Goal: Book appointment/travel/reservation

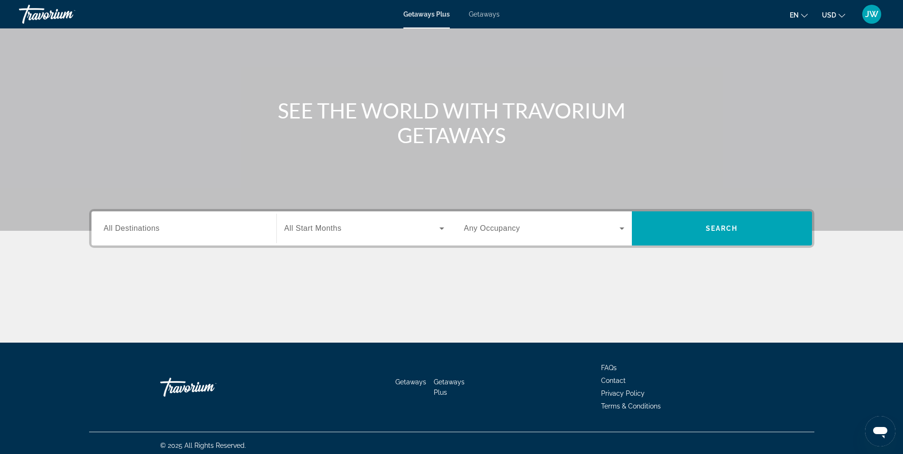
scroll to position [58, 0]
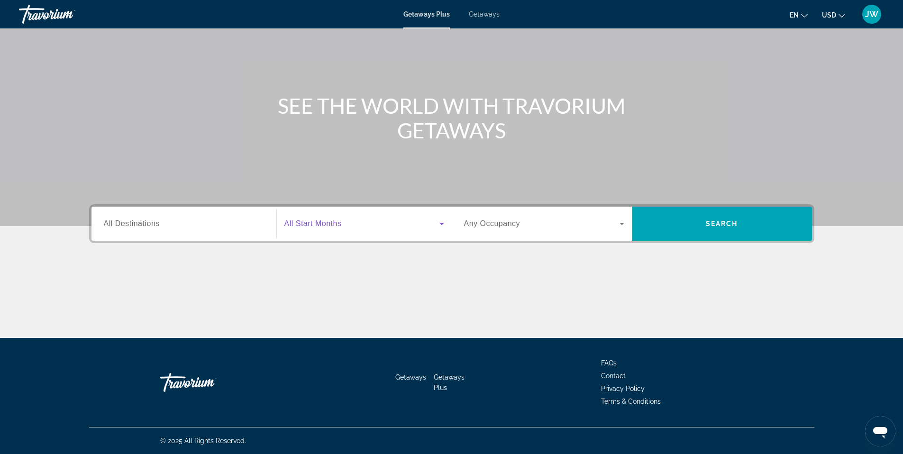
click at [436, 221] on icon "Search widget" at bounding box center [441, 223] width 11 height 11
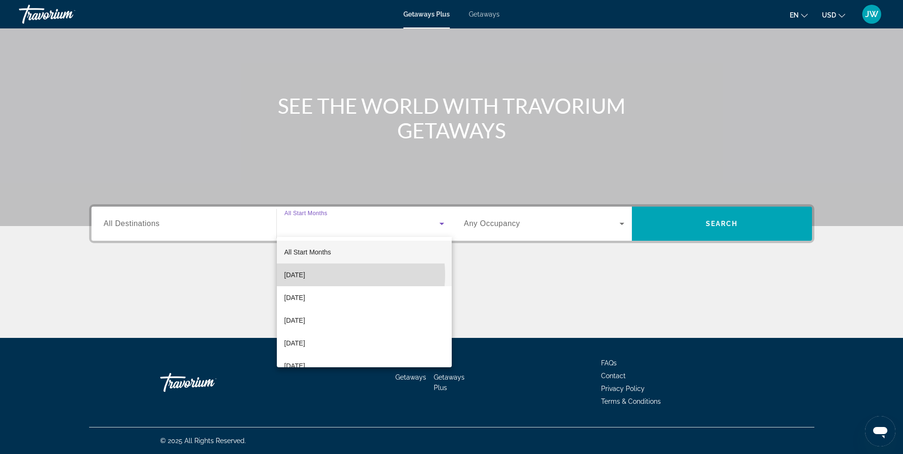
click at [305, 275] on span "[DATE]" at bounding box center [294, 274] width 21 height 11
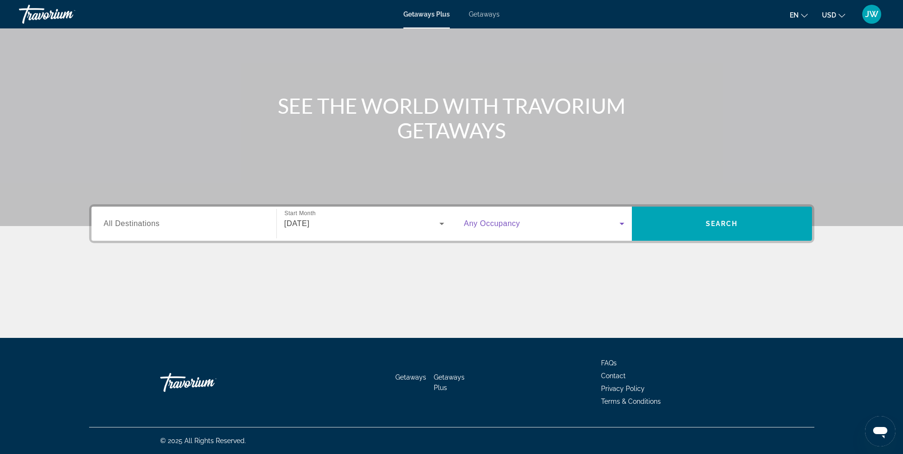
click at [616, 225] on icon "Search widget" at bounding box center [621, 223] width 11 height 11
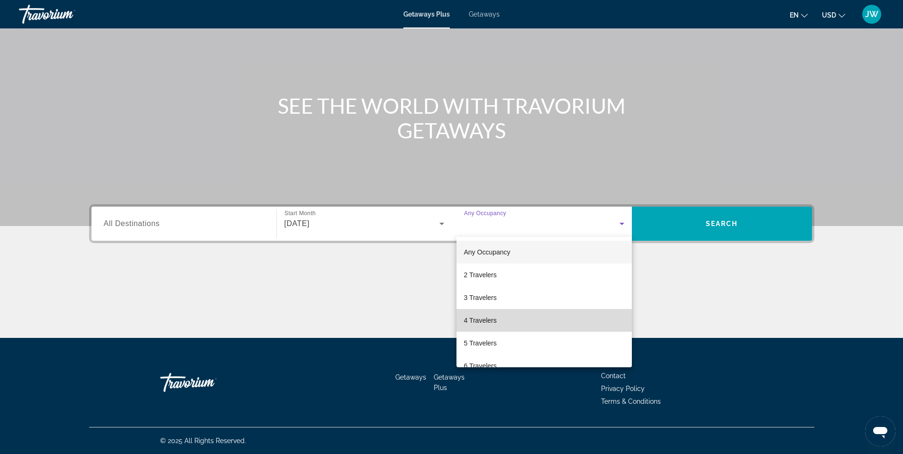
click at [598, 325] on mat-option "4 Travelers" at bounding box center [543, 320] width 175 height 23
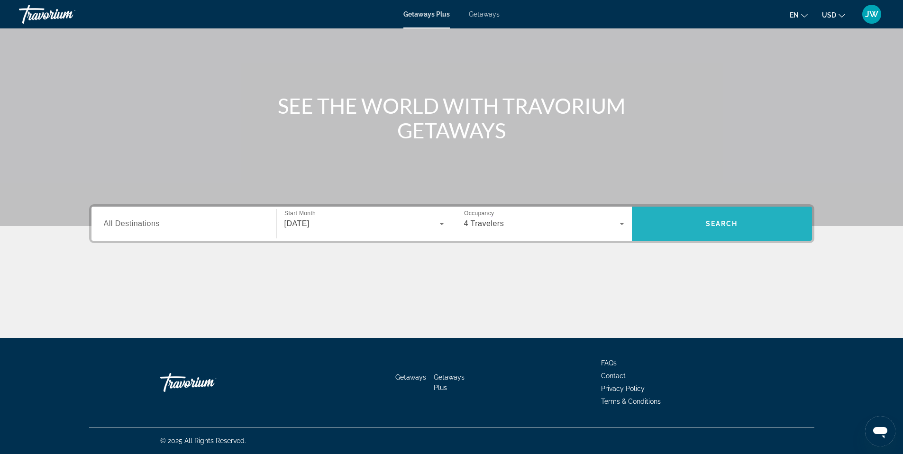
click at [719, 215] on span "Search" at bounding box center [722, 223] width 180 height 23
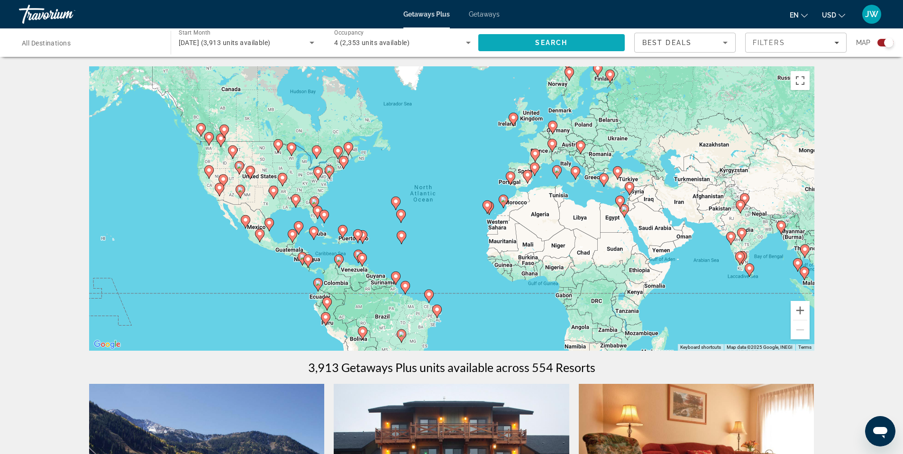
click at [540, 45] on span "Search" at bounding box center [551, 43] width 32 height 8
click at [699, 41] on div "Best Deals" at bounding box center [682, 42] width 81 height 11
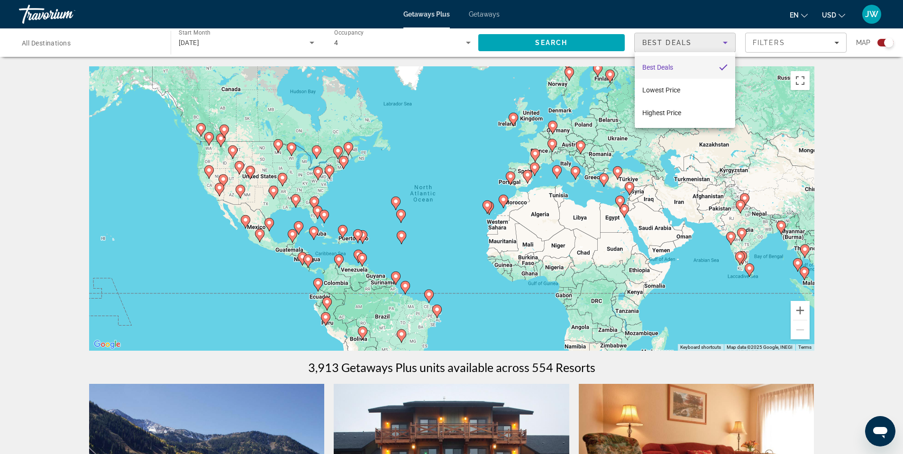
click at [791, 43] on div at bounding box center [451, 227] width 903 height 454
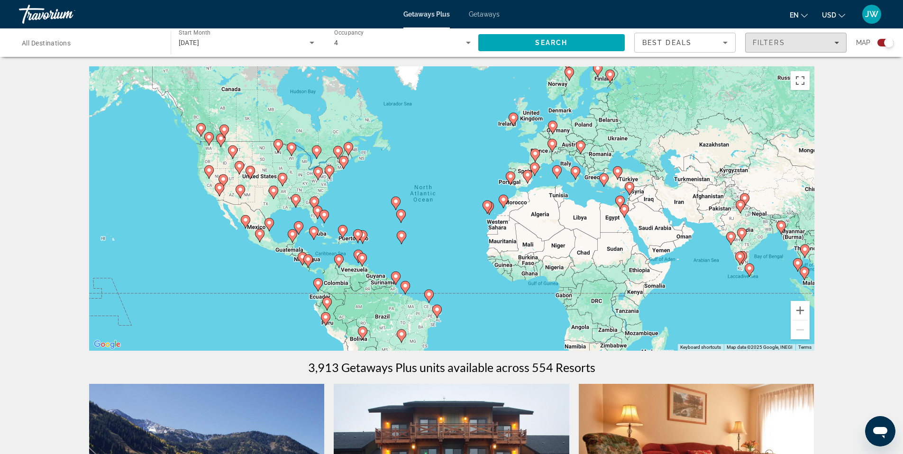
click at [791, 43] on div "Filters" at bounding box center [796, 43] width 86 height 8
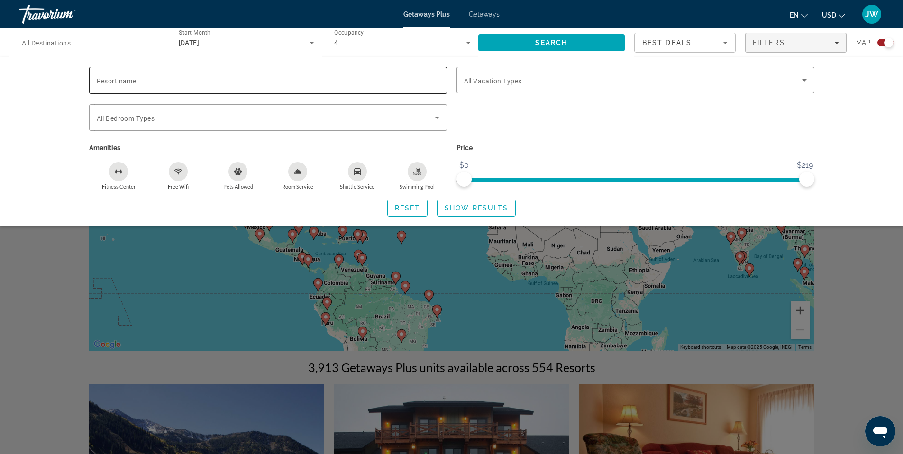
click at [178, 81] on input "Resort name" at bounding box center [268, 80] width 343 height 11
type input "**********"
click at [539, 87] on div "Search widget" at bounding box center [635, 80] width 343 height 27
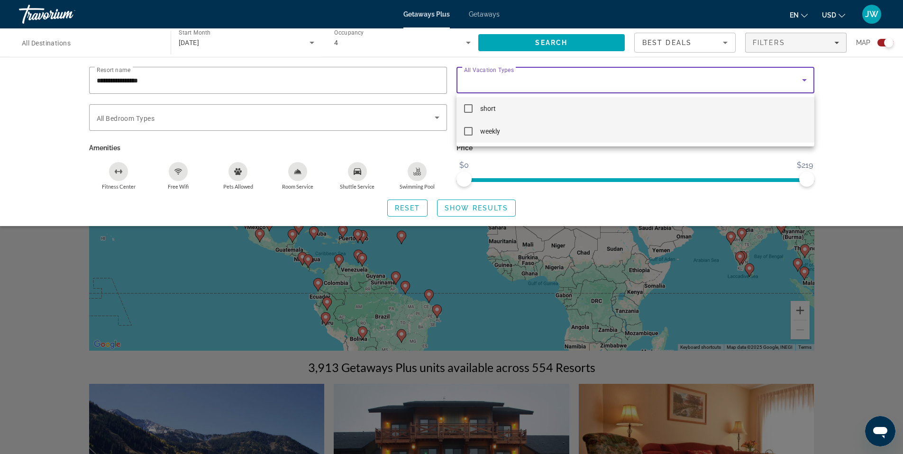
click at [532, 130] on mat-option "weekly" at bounding box center [635, 131] width 358 height 23
click at [476, 112] on mat-option "short" at bounding box center [635, 108] width 358 height 23
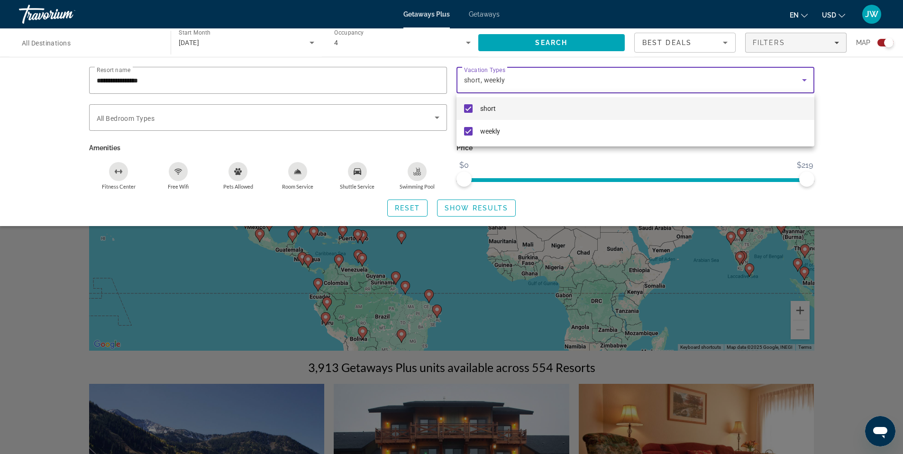
click at [382, 116] on div at bounding box center [451, 227] width 903 height 454
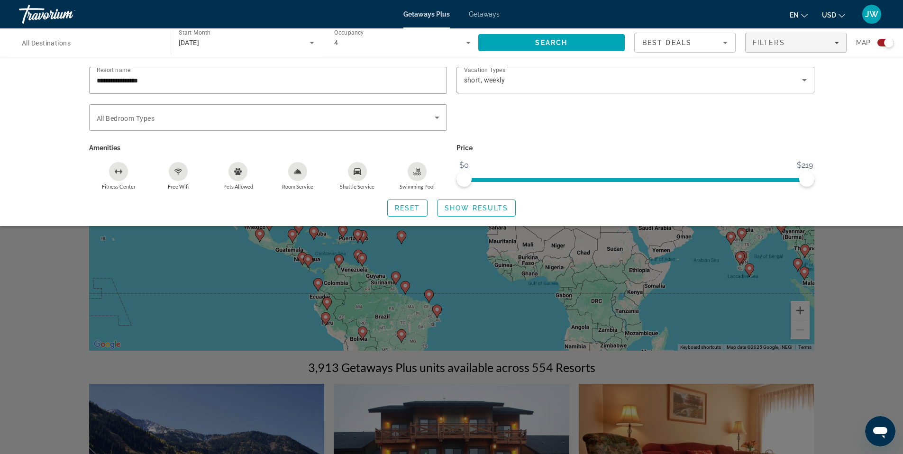
click at [382, 116] on span "Search widget" at bounding box center [266, 117] width 338 height 11
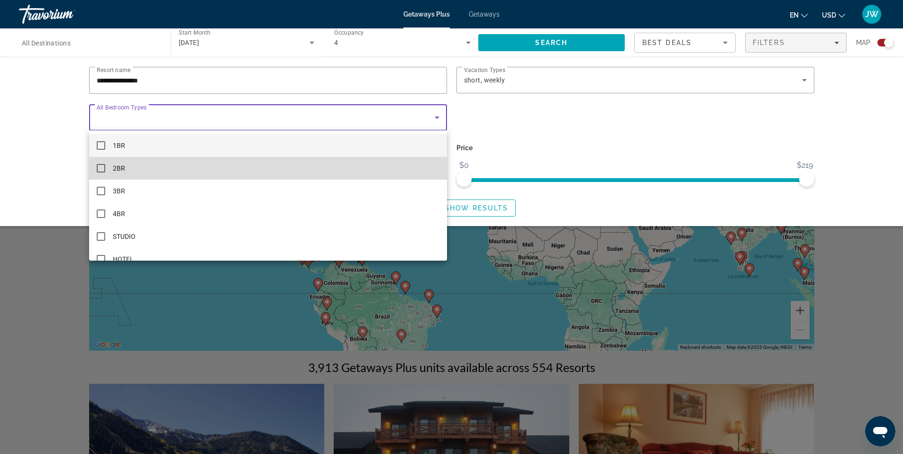
click at [383, 169] on mat-option "2BR" at bounding box center [268, 168] width 358 height 23
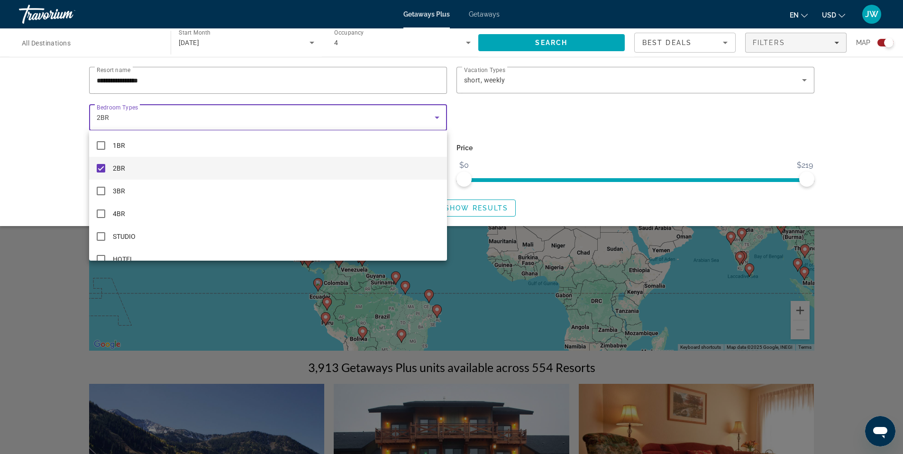
click at [578, 126] on div at bounding box center [451, 227] width 903 height 454
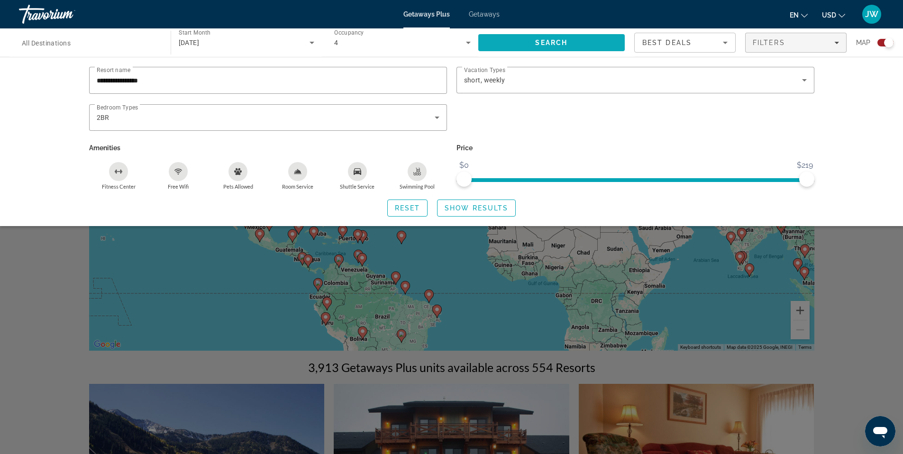
click at [540, 39] on span "Search" at bounding box center [551, 43] width 32 height 8
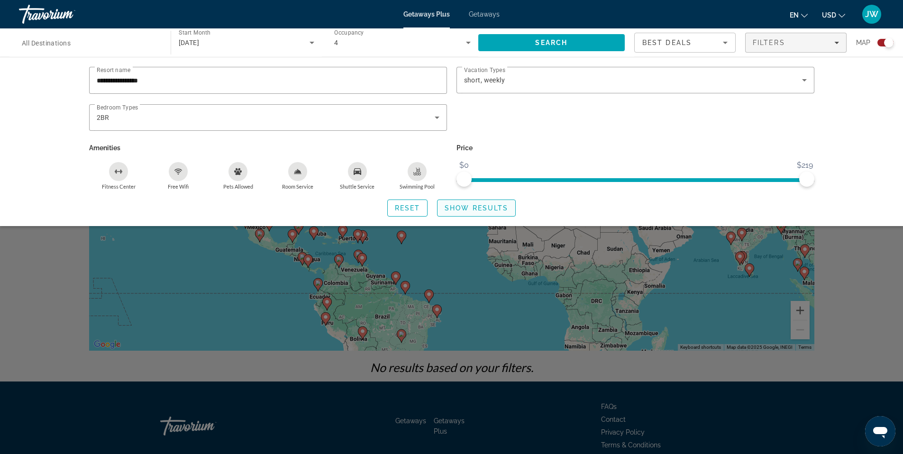
click at [492, 209] on span "Show Results" at bounding box center [477, 208] width 64 height 8
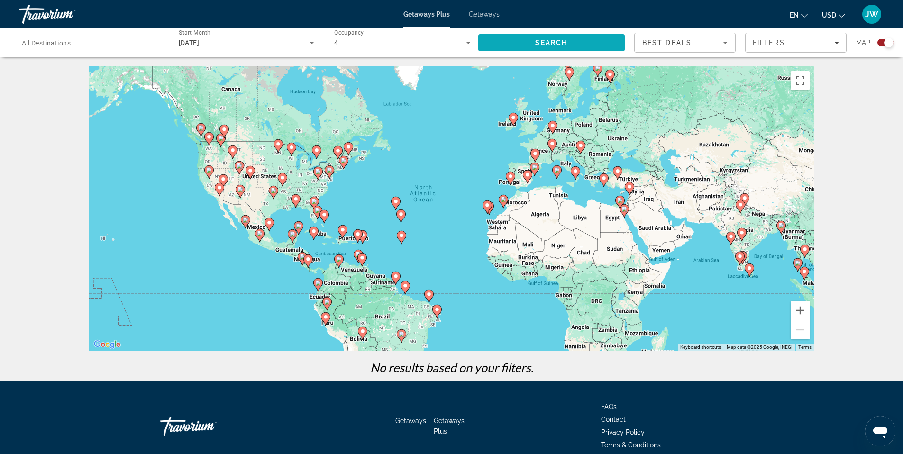
click at [580, 41] on span "Search" at bounding box center [551, 42] width 147 height 23
click at [679, 37] on div "Best Deals" at bounding box center [682, 42] width 81 height 11
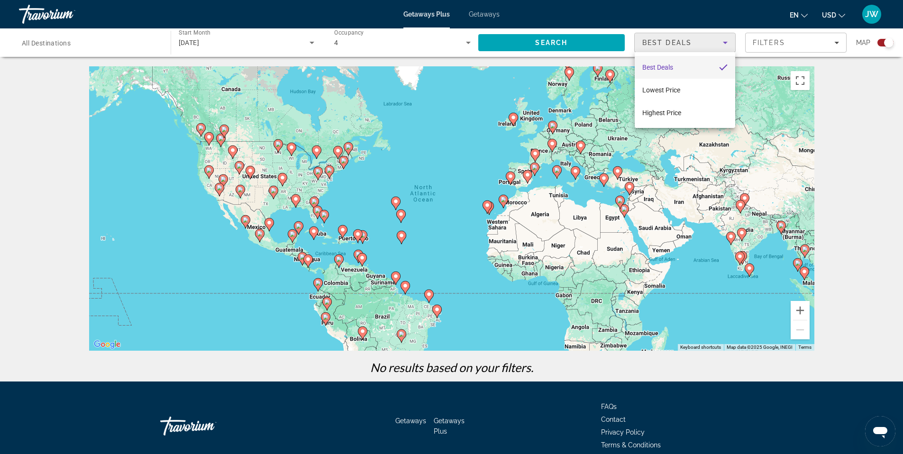
click at [679, 37] on div at bounding box center [451, 227] width 903 height 454
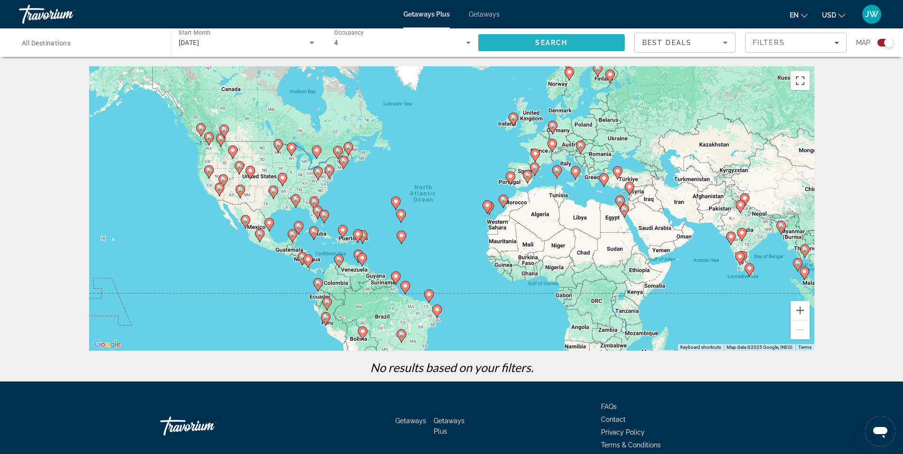
click at [522, 44] on span "Search" at bounding box center [551, 42] width 147 height 23
click at [318, 286] on icon "Main content" at bounding box center [317, 285] width 9 height 12
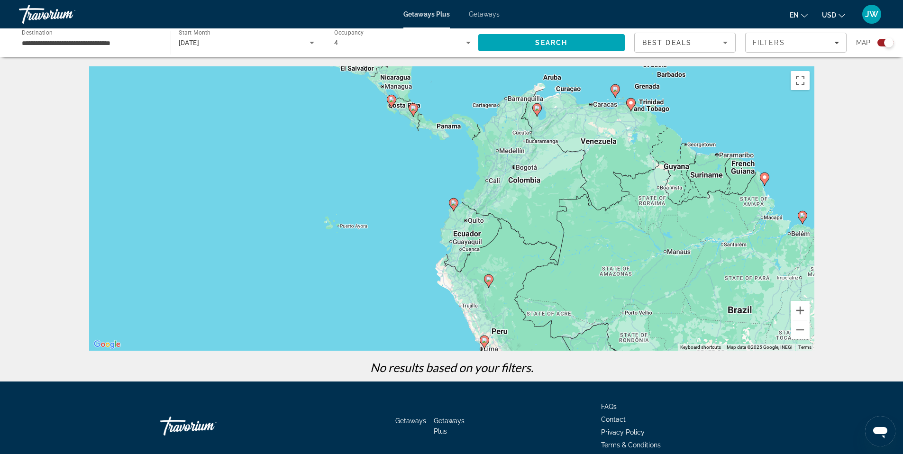
click at [524, 179] on div "To navigate, press the arrow keys. To activate drag with keyboard, press Alt + …" at bounding box center [451, 208] width 725 height 284
click at [412, 109] on image "Main content" at bounding box center [413, 108] width 6 height 6
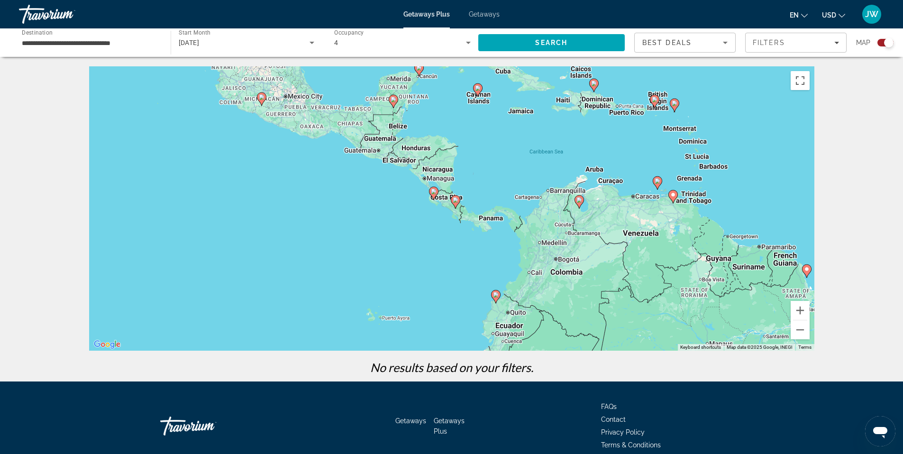
click at [454, 201] on image "Main content" at bounding box center [456, 200] width 6 height 6
type input "**********"
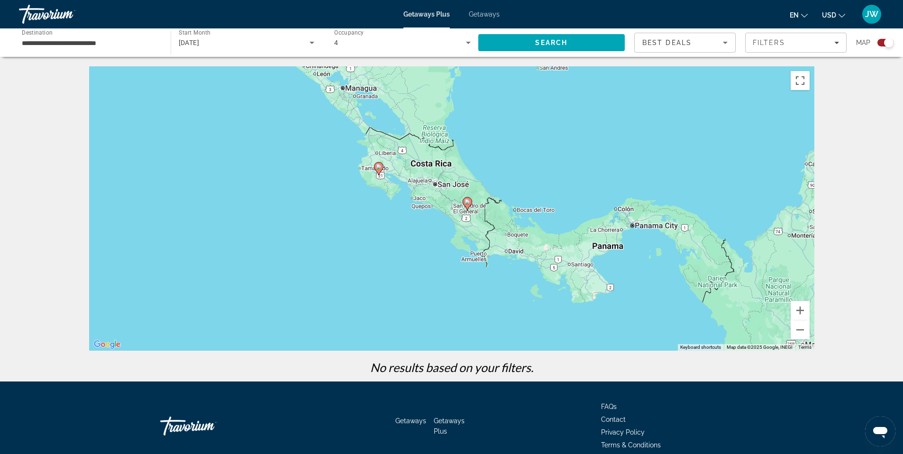
click at [380, 167] on image "Main content" at bounding box center [379, 167] width 6 height 6
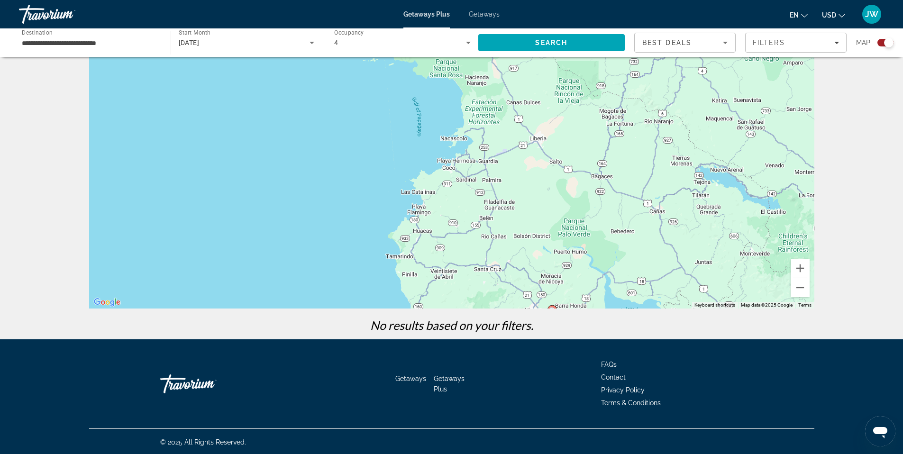
scroll to position [44, 0]
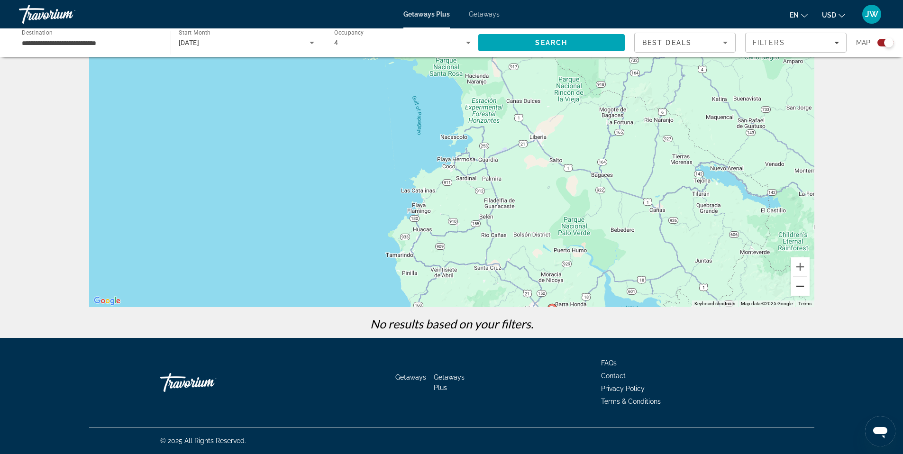
click at [799, 290] on button "Zoom out" at bounding box center [800, 286] width 19 height 19
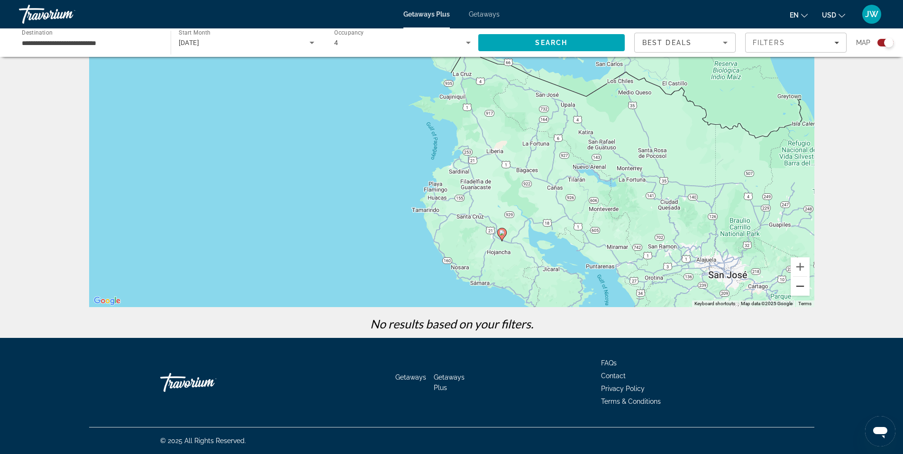
click at [798, 290] on button "Zoom out" at bounding box center [800, 286] width 19 height 19
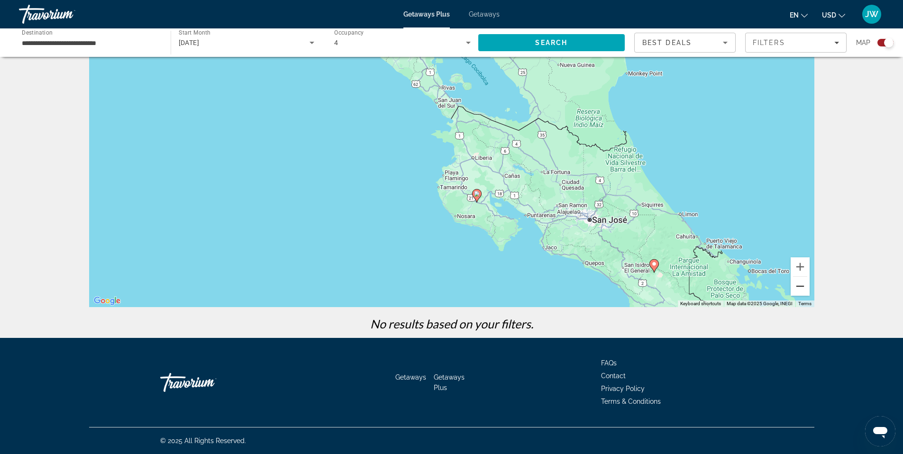
click at [798, 290] on button "Zoom out" at bounding box center [800, 286] width 19 height 19
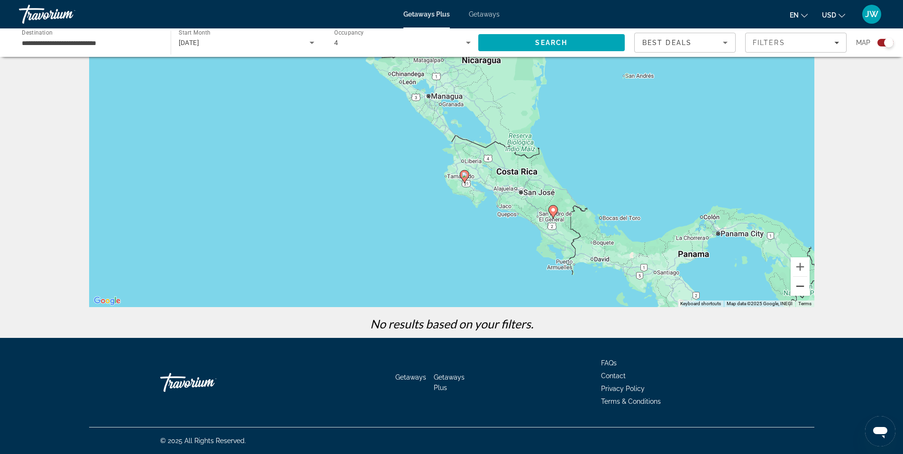
click at [798, 290] on button "Zoom out" at bounding box center [800, 286] width 19 height 19
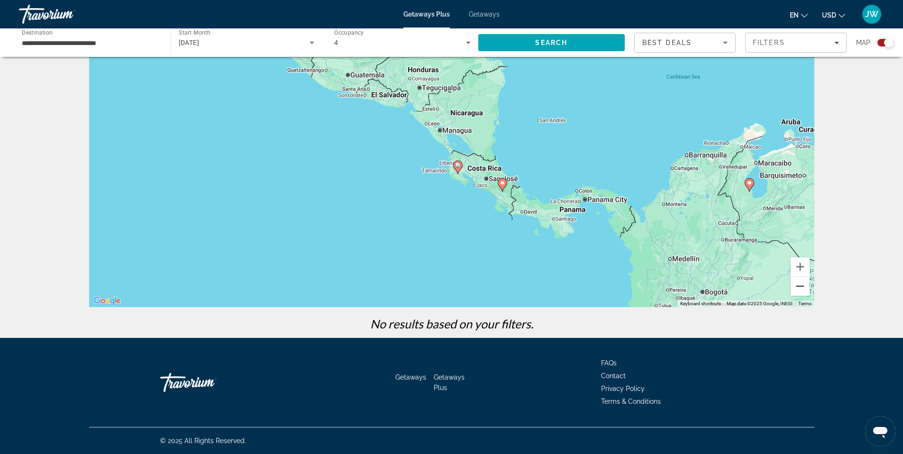
click at [798, 290] on button "Zoom out" at bounding box center [800, 286] width 19 height 19
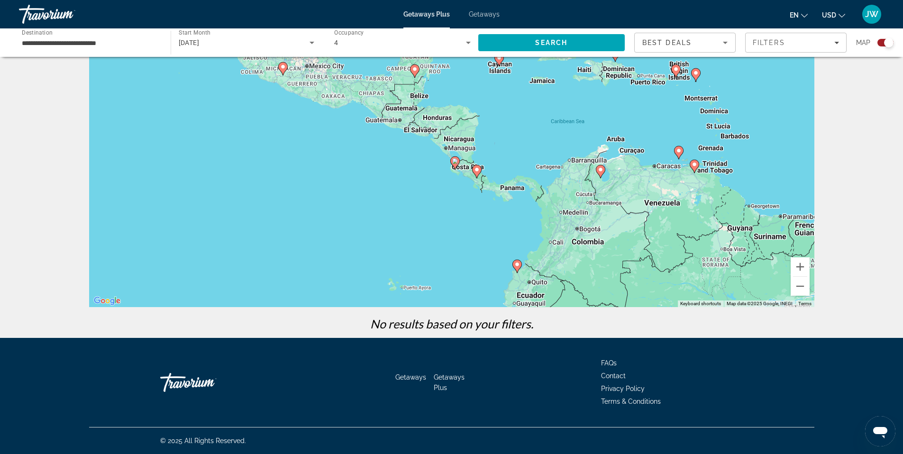
click at [485, 16] on span "Getaways" at bounding box center [484, 14] width 31 height 8
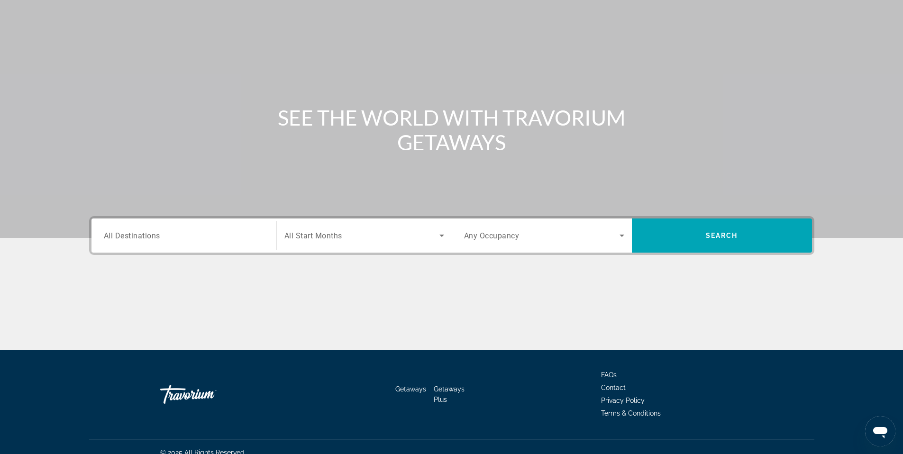
scroll to position [58, 0]
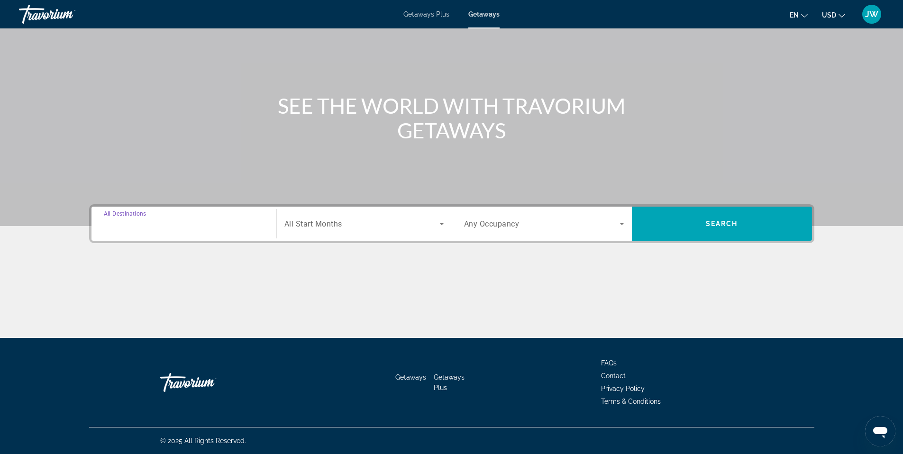
click at [207, 229] on input "Destination All Destinations" at bounding box center [184, 223] width 160 height 11
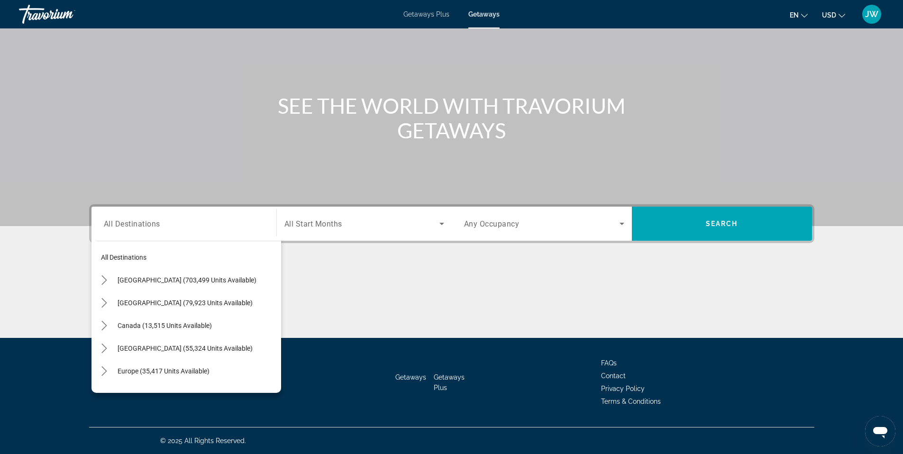
click at [162, 221] on input "Destination All Destinations" at bounding box center [184, 223] width 160 height 11
click at [164, 226] on input "Destination All Destinations" at bounding box center [184, 223] width 160 height 11
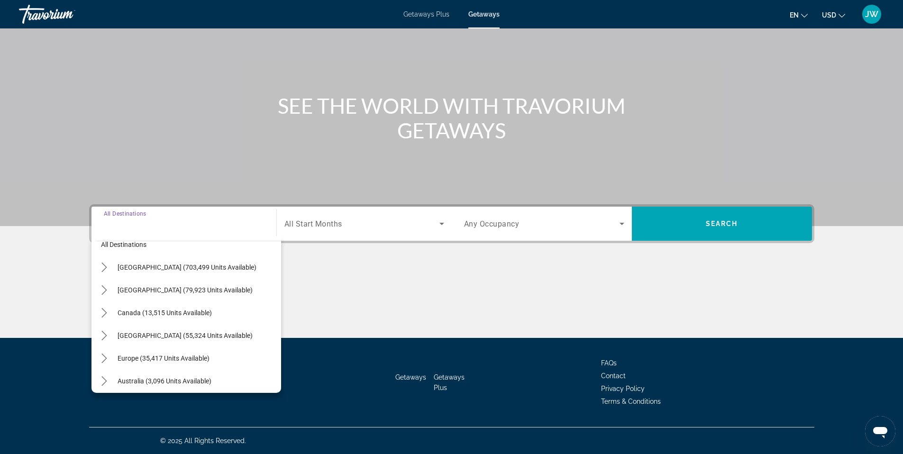
scroll to position [11, 0]
click at [199, 340] on span "[GEOGRAPHIC_DATA] (55,324 units available)" at bounding box center [185, 338] width 135 height 8
type input "**********"
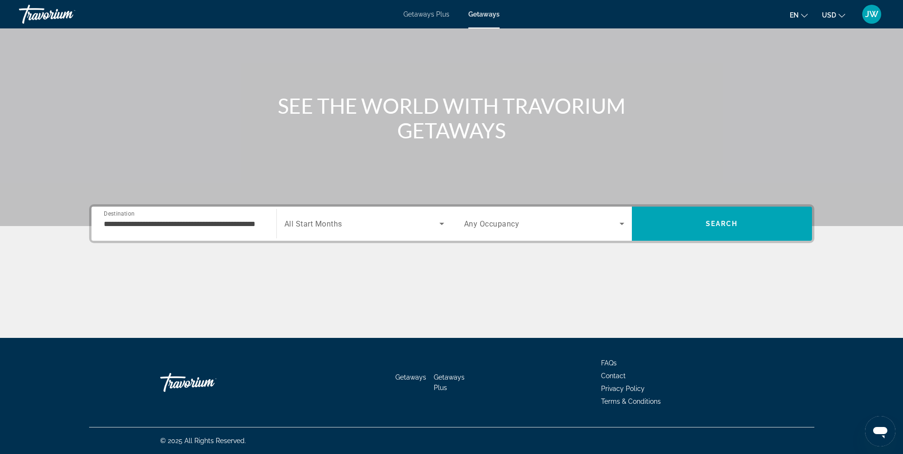
click at [410, 217] on div "Search widget" at bounding box center [364, 223] width 160 height 27
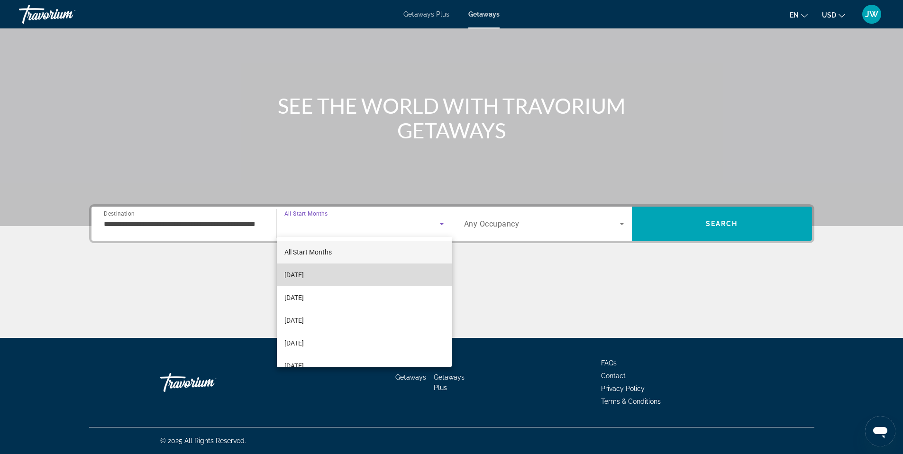
click at [384, 274] on mat-option "[DATE]" at bounding box center [364, 275] width 175 height 23
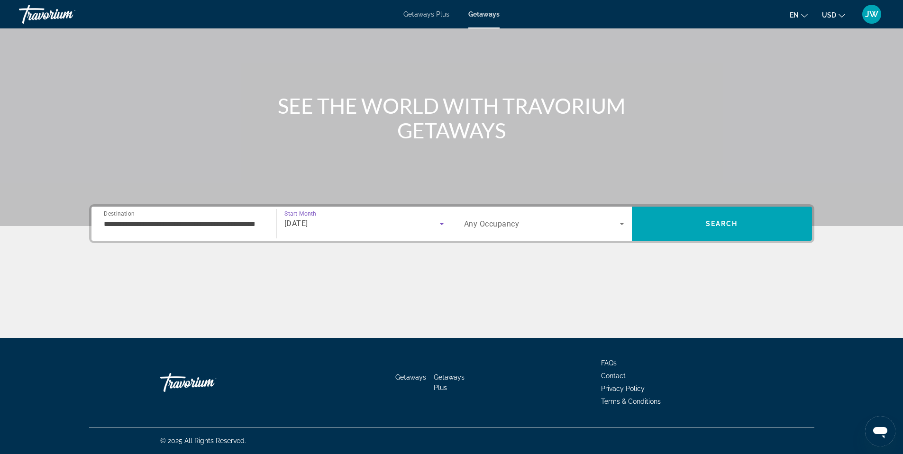
click at [597, 231] on div "Search widget" at bounding box center [544, 223] width 160 height 27
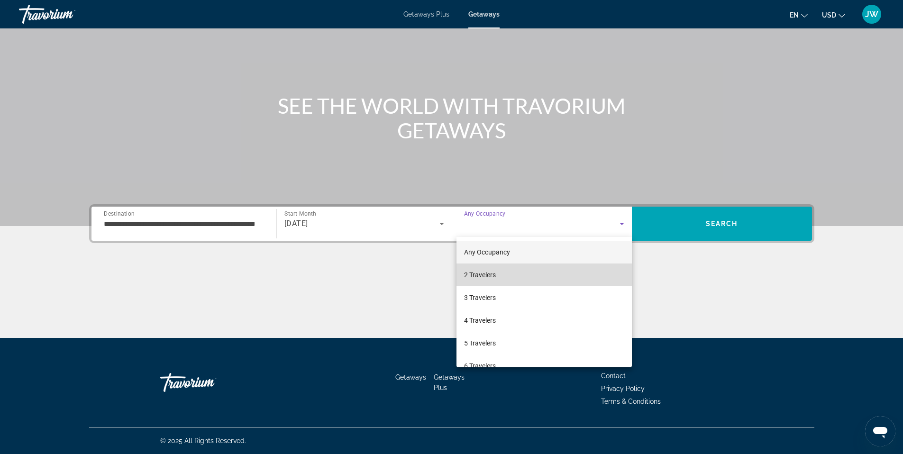
click at [566, 271] on mat-option "2 Travelers" at bounding box center [543, 275] width 175 height 23
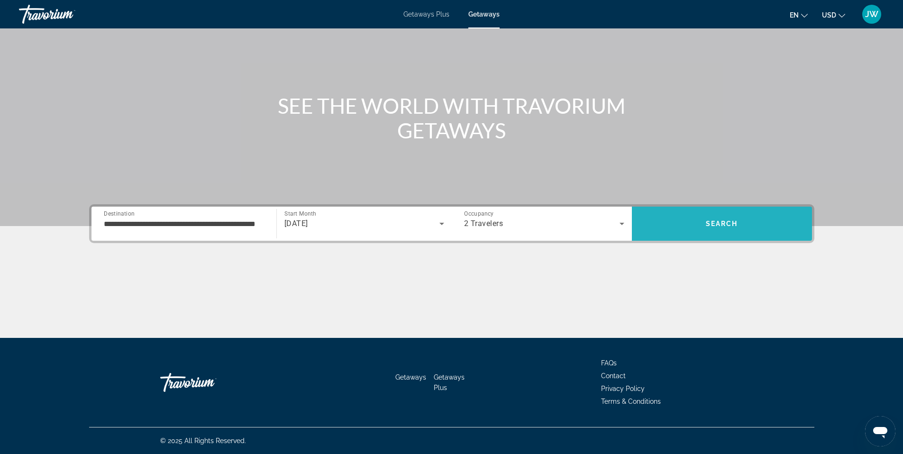
click at [717, 227] on span "Search" at bounding box center [722, 224] width 32 height 8
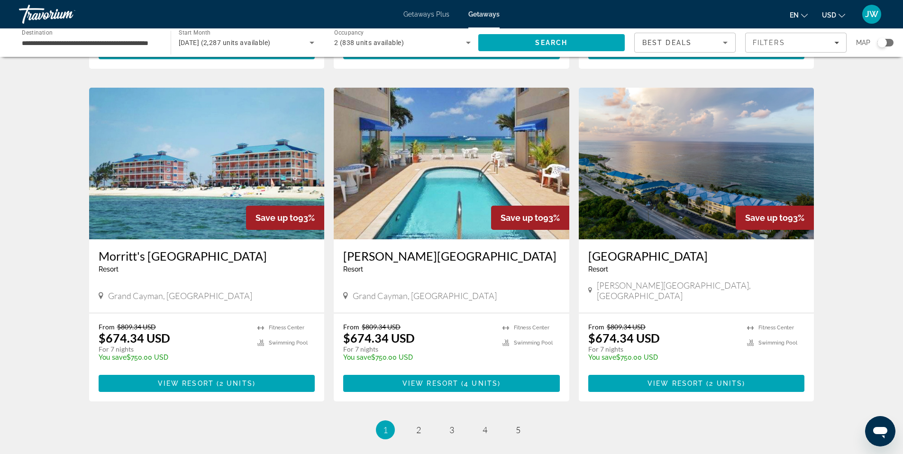
scroll to position [996, 0]
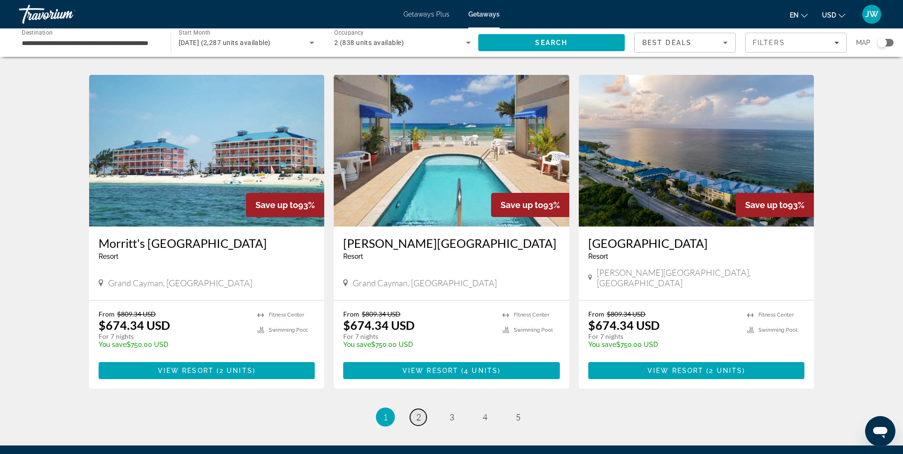
click at [417, 412] on span "2" at bounding box center [418, 417] width 5 height 10
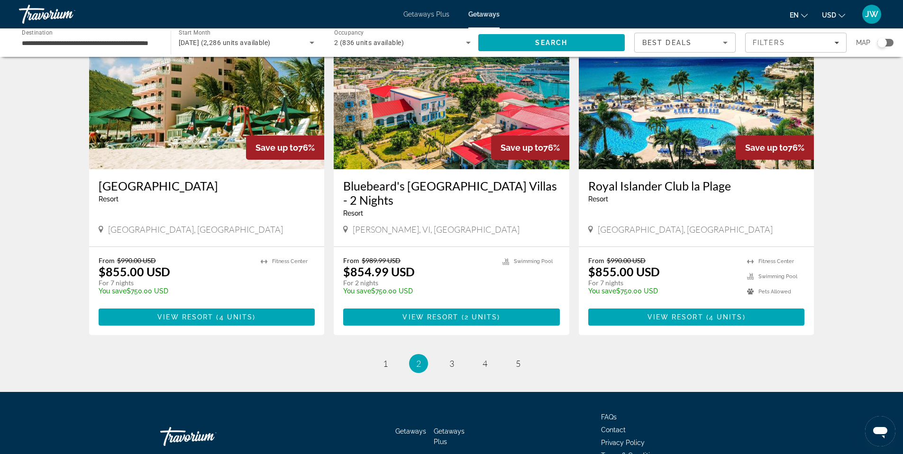
scroll to position [1104, 0]
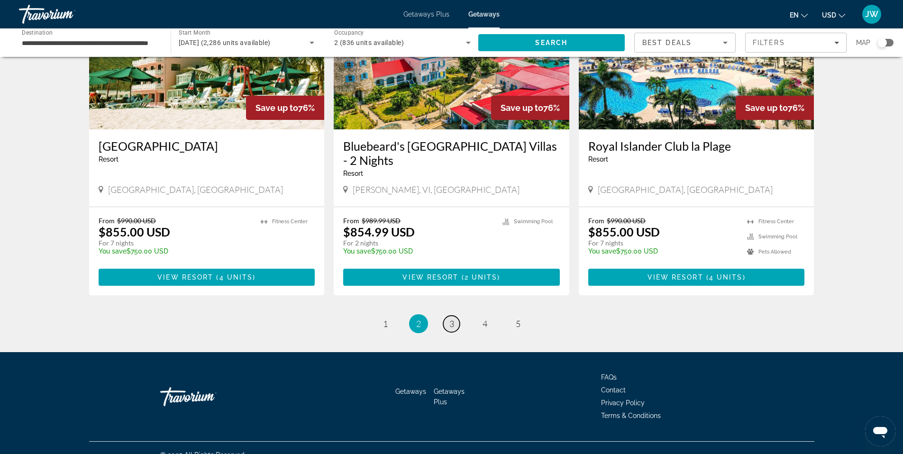
click at [453, 326] on span "3" at bounding box center [451, 323] width 5 height 10
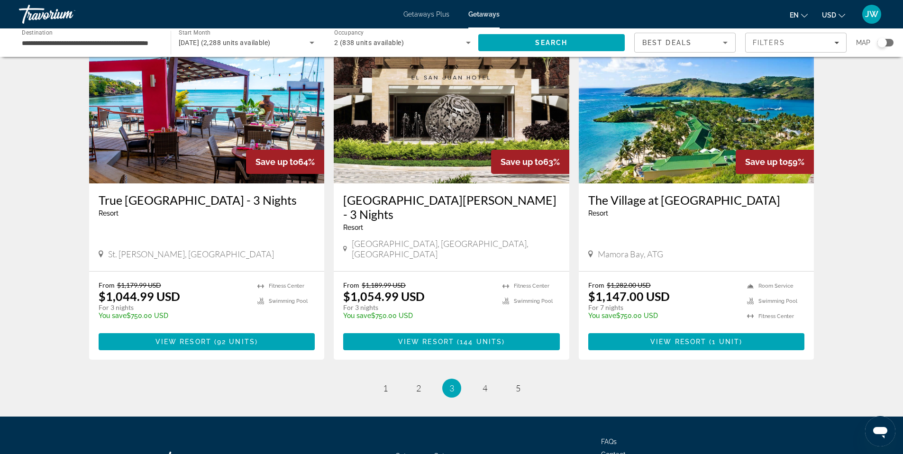
scroll to position [1108, 0]
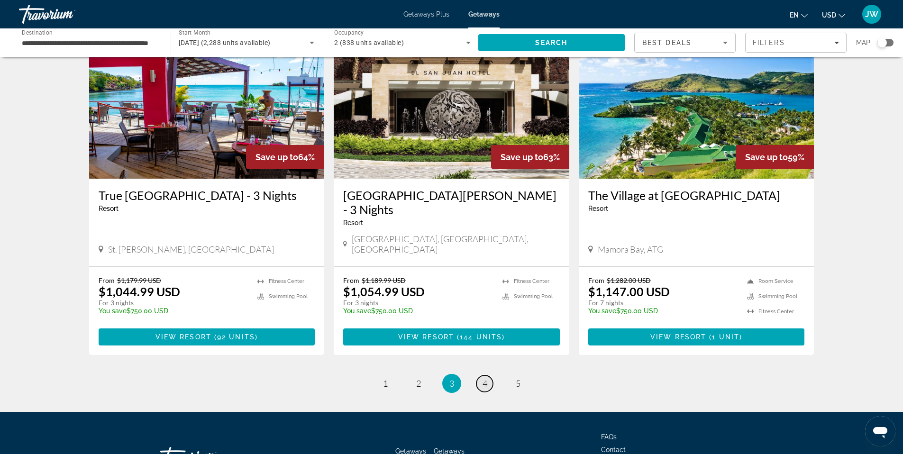
click at [484, 378] on span "4" at bounding box center [484, 383] width 5 height 10
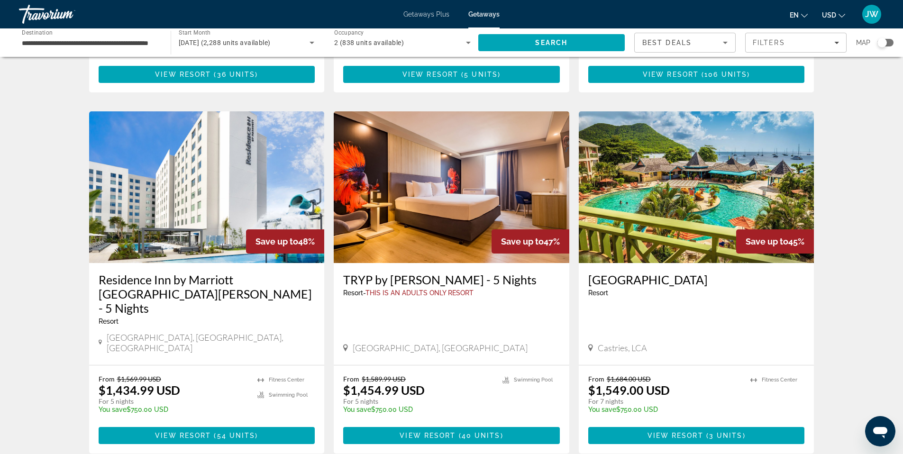
scroll to position [669, 0]
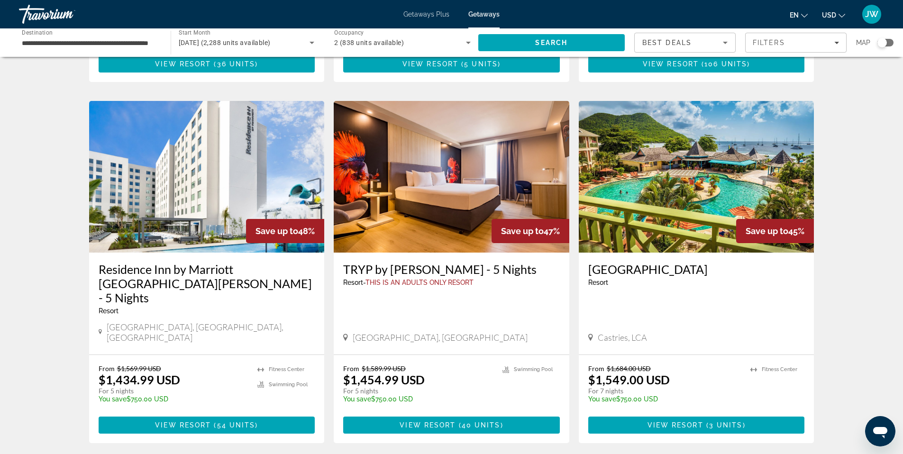
click at [463, 43] on icon "Search widget" at bounding box center [468, 42] width 11 height 11
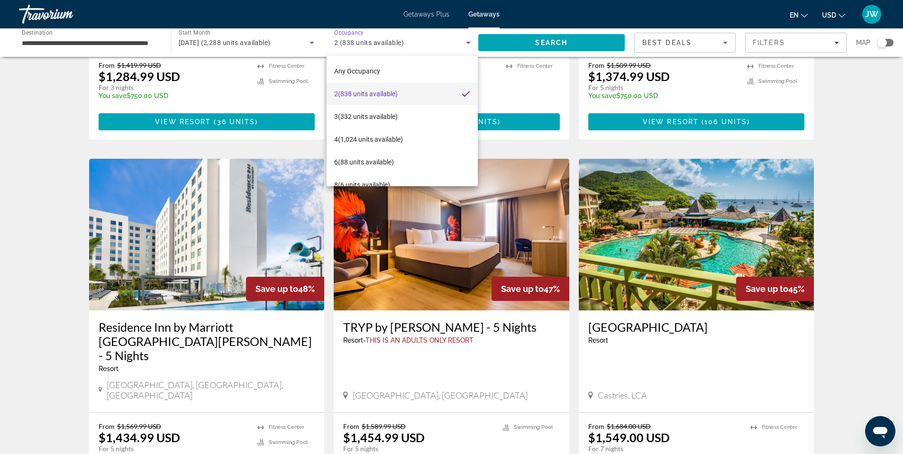
scroll to position [606, 0]
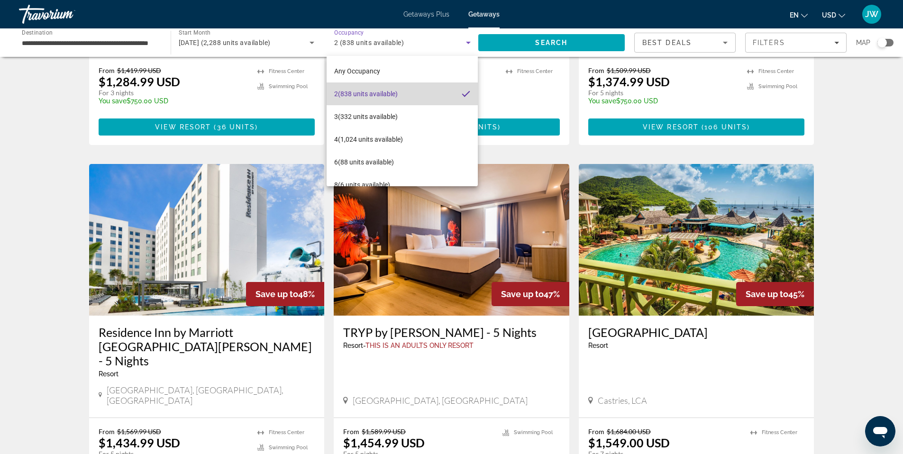
click at [444, 96] on mat-option "2 (838 units available)" at bounding box center [402, 93] width 151 height 23
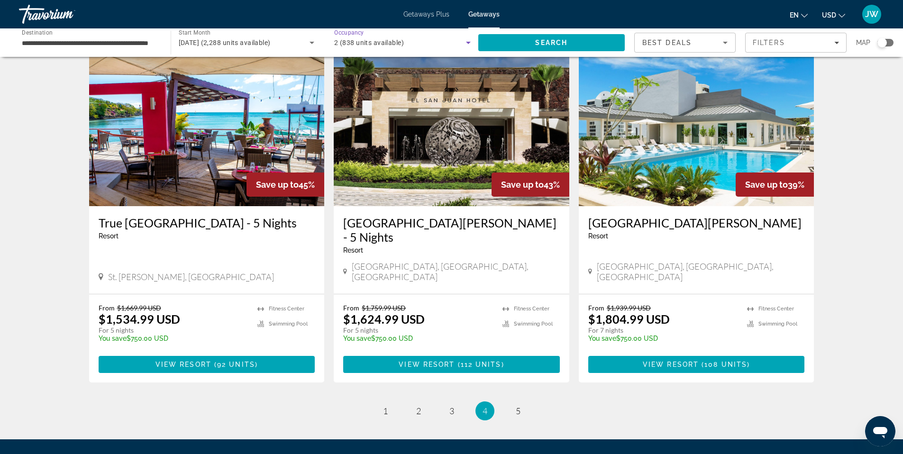
scroll to position [1108, 0]
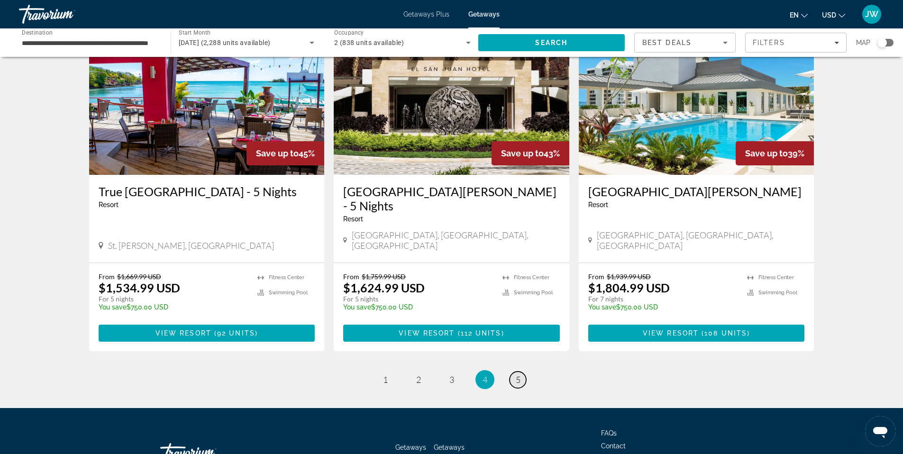
click at [517, 374] on span "5" at bounding box center [518, 379] width 5 height 10
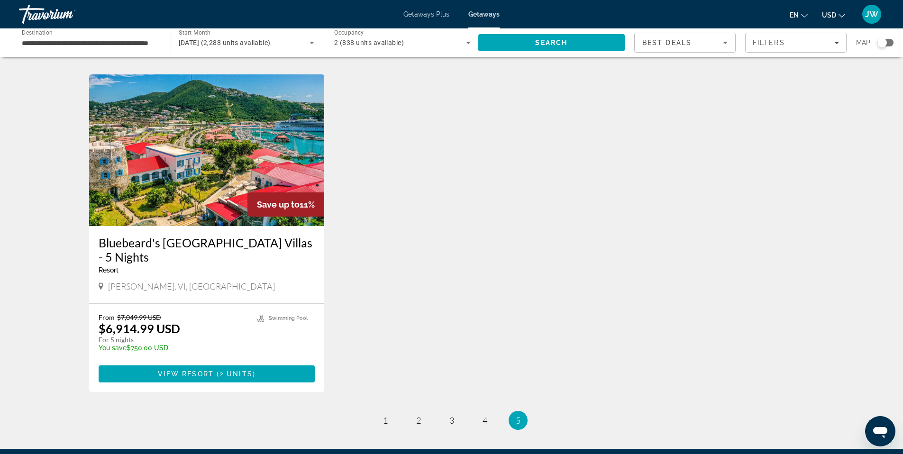
scroll to position [439, 0]
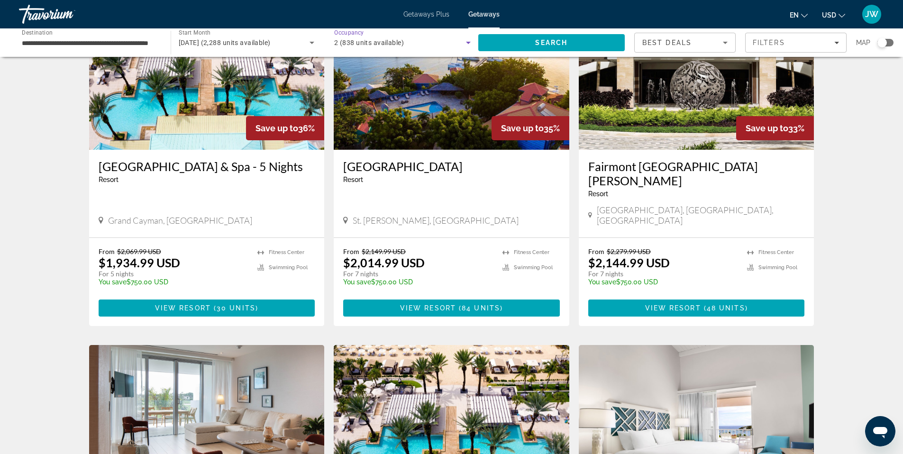
click at [412, 43] on div "2 (838 units available)" at bounding box center [400, 42] width 132 height 11
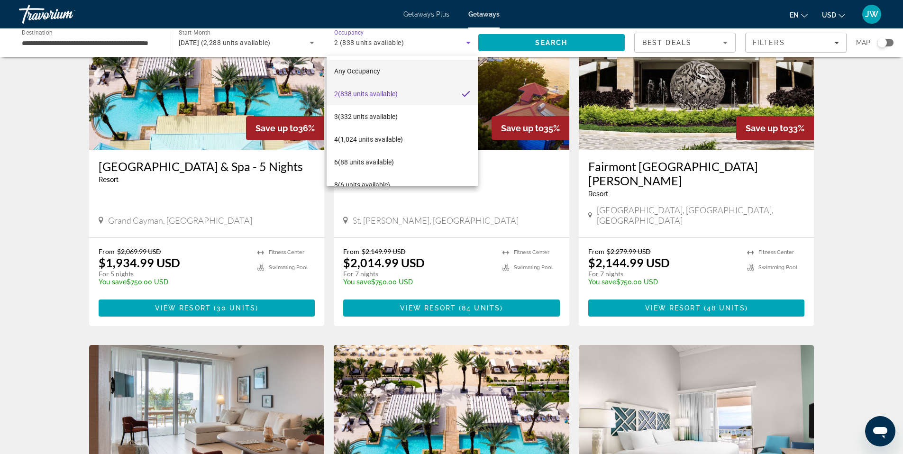
click at [372, 71] on span "Any Occupancy" at bounding box center [357, 71] width 46 height 8
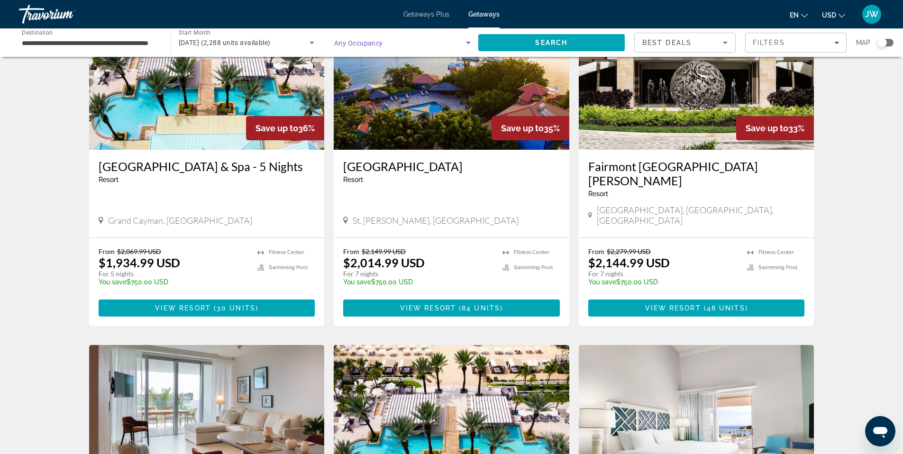
click at [260, 44] on span "[DATE] (2,288 units available)" at bounding box center [225, 43] width 92 height 8
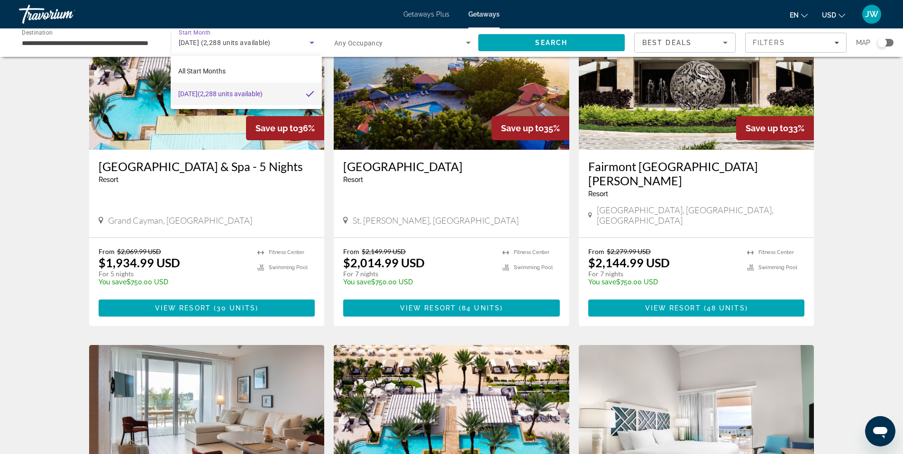
click at [123, 40] on div at bounding box center [451, 227] width 903 height 454
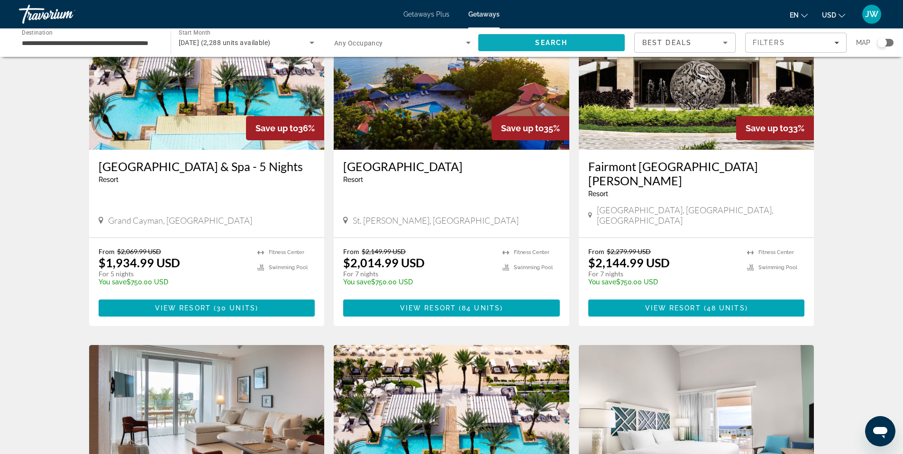
click at [543, 45] on span "Search" at bounding box center [551, 43] width 32 height 8
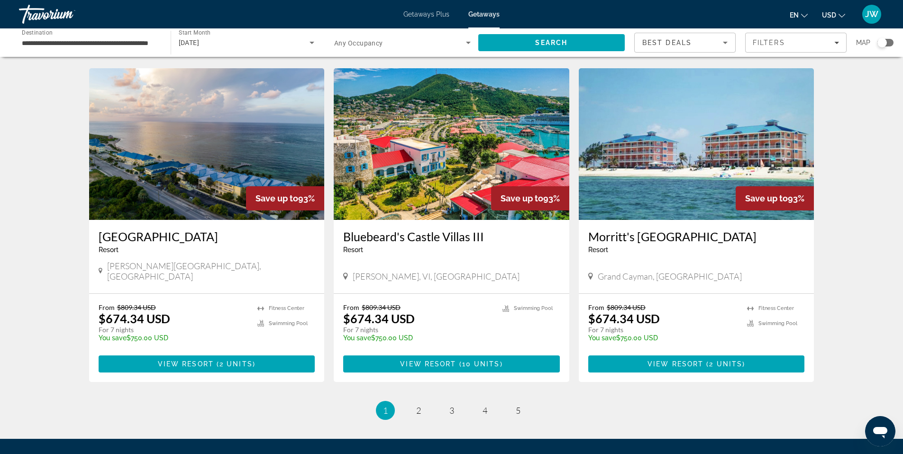
scroll to position [1027, 0]
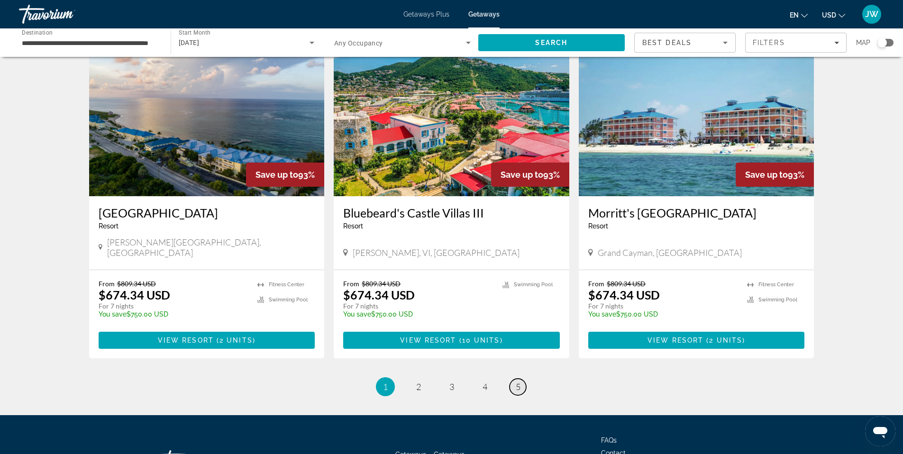
click at [514, 380] on link "page 5" at bounding box center [517, 387] width 17 height 17
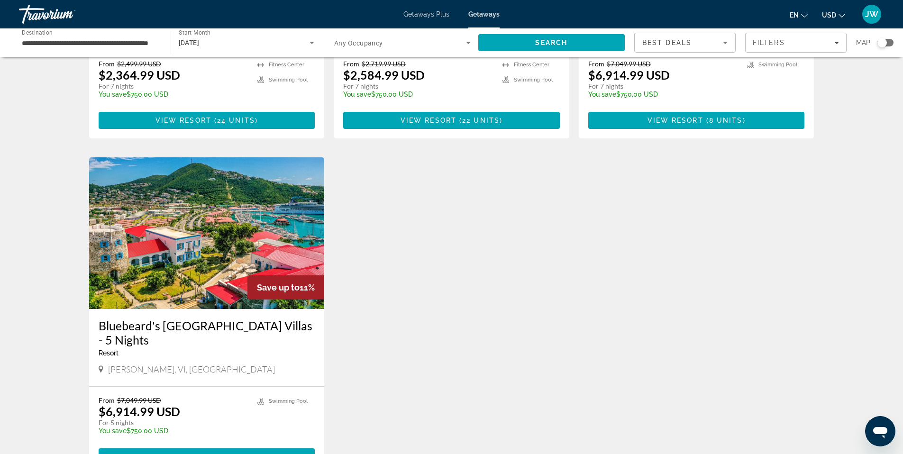
scroll to position [982, 0]
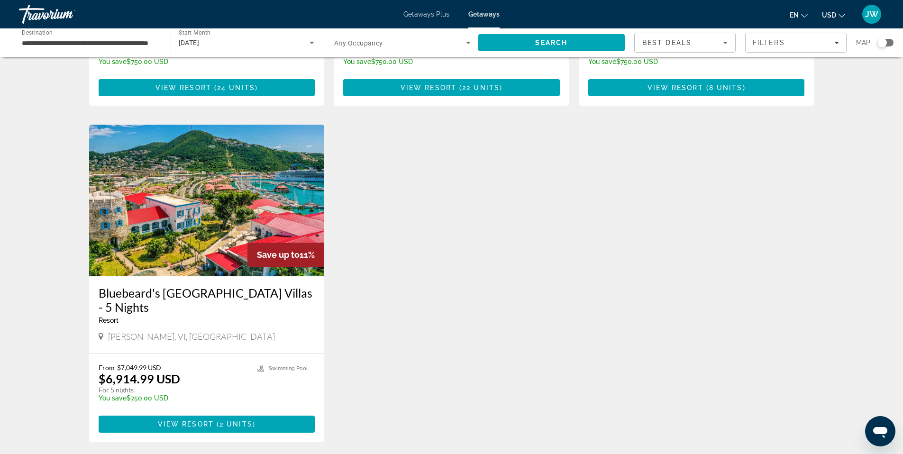
click at [200, 218] on img "Main content" at bounding box center [207, 201] width 236 height 152
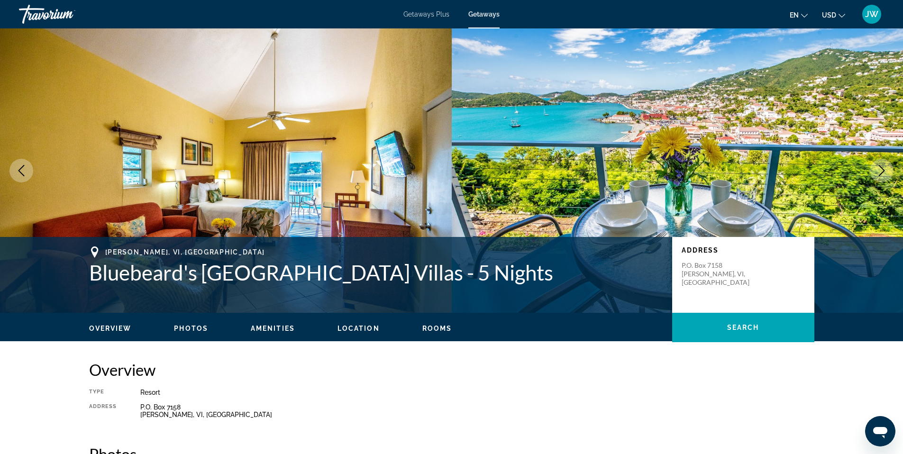
click at [435, 15] on span "Getaways Plus" at bounding box center [426, 14] width 46 height 8
